Goal: Task Accomplishment & Management: Use online tool/utility

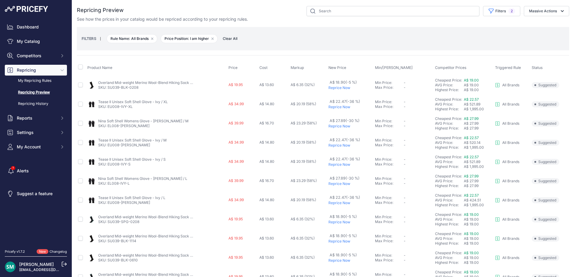
select select "9333"
select select "1"
click at [81, 68] on input "checkbox" at bounding box center [80, 67] width 5 height 5
checkbox input "true"
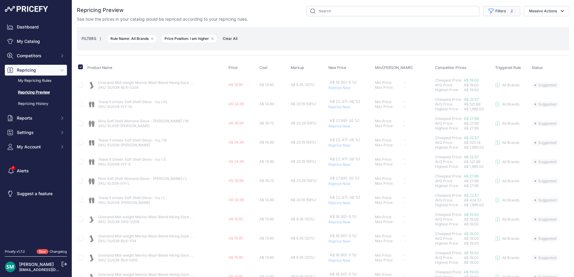
click at [500, 14] on button "Filters 2" at bounding box center [501, 11] width 37 height 10
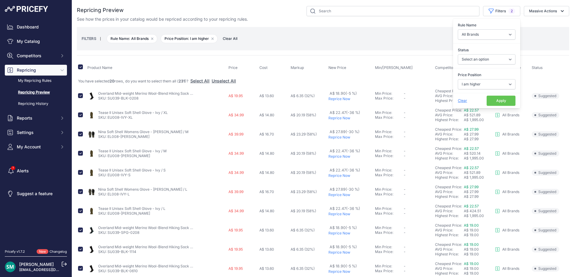
click at [356, 27] on div "Repricing Preview XTM" at bounding box center [323, 247] width 492 height 483
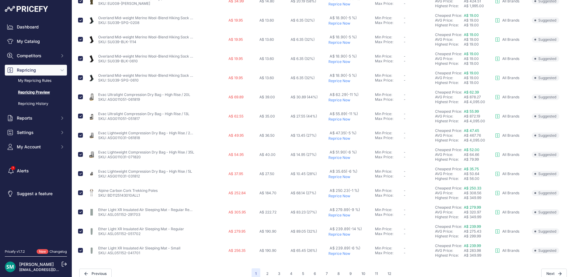
scroll to position [218, 0]
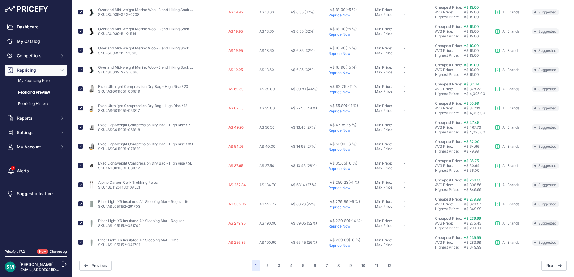
click at [78, 90] on td at bounding box center [81, 89] width 9 height 19
click at [80, 106] on input "checkbox" at bounding box center [80, 108] width 5 height 5
checkbox input "false"
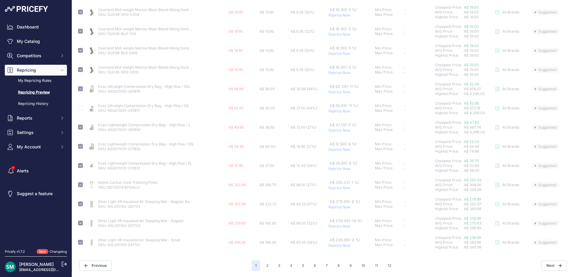
checkbox input "false"
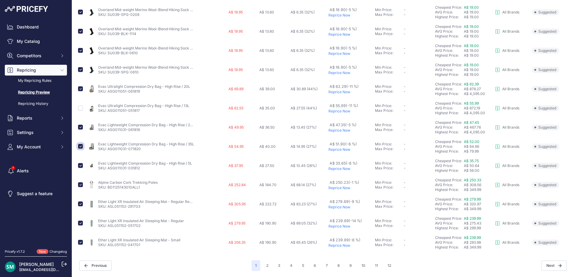
click at [81, 146] on input "checkbox" at bounding box center [80, 146] width 5 height 5
checkbox input "false"
click at [80, 166] on input "checkbox" at bounding box center [80, 165] width 5 height 5
checkbox input "false"
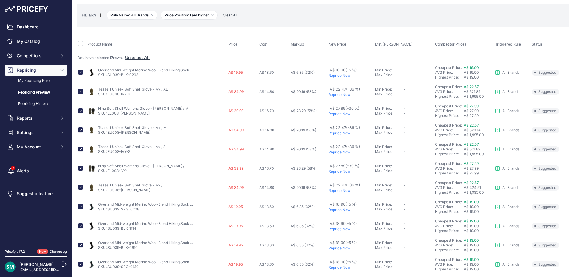
scroll to position [0, 0]
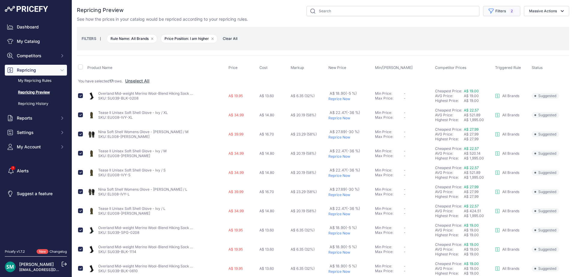
click at [511, 11] on button "Filters 2" at bounding box center [501, 11] width 37 height 10
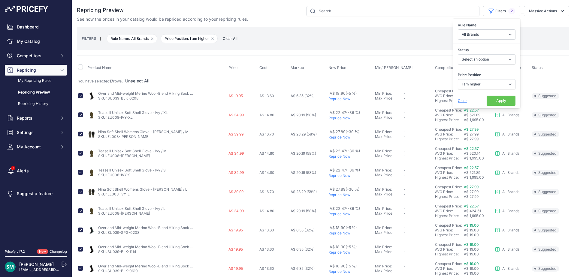
drag, startPoint x: 409, startPoint y: 32, endPoint x: 410, endPoint y: 37, distance: 4.8
click at [410, 32] on div "FILTERS | Rule Name: All Brands Remove filter option Price Position: I am highe…" at bounding box center [323, 39] width 483 height 16
